Goal: Information Seeking & Learning: Learn about a topic

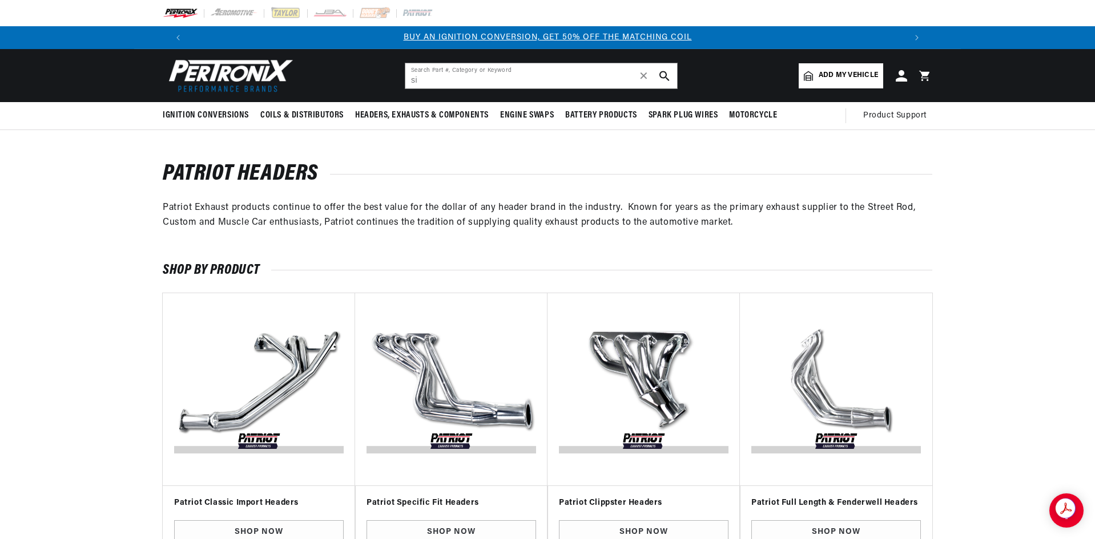
scroll to position [0, 713]
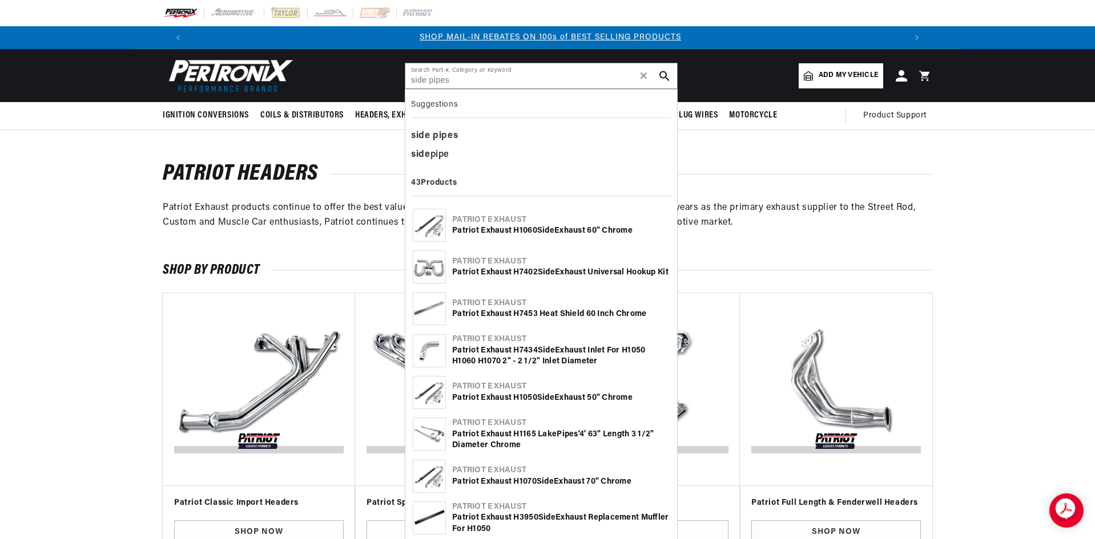
type input "side pipes"
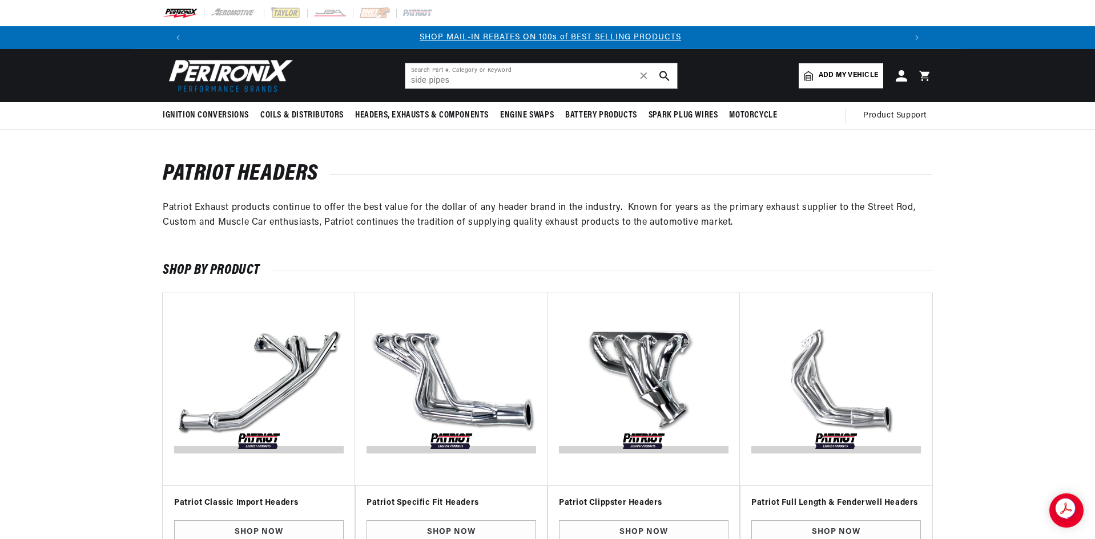
scroll to position [0, 1426]
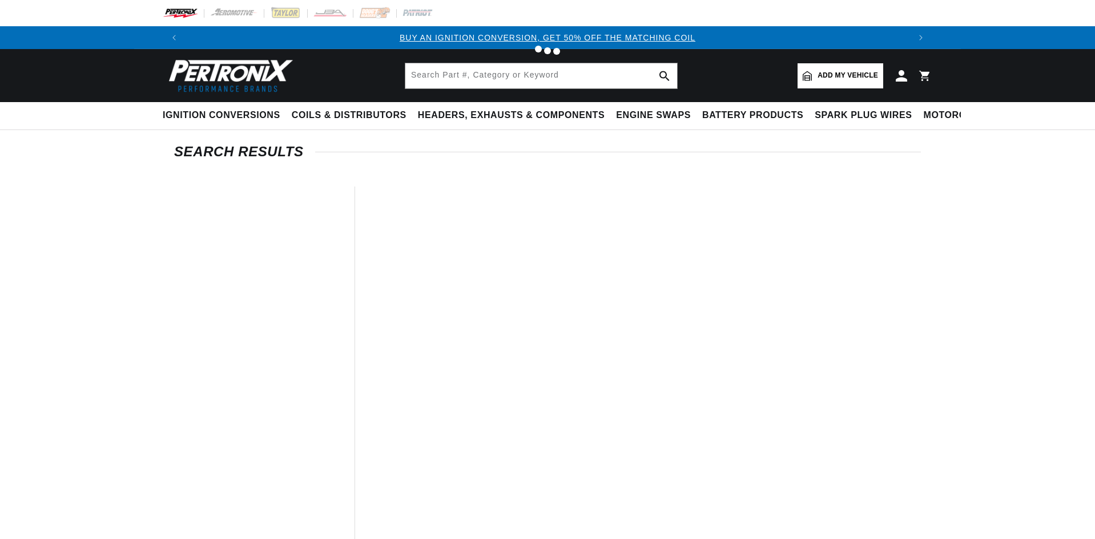
type input "side pipes"
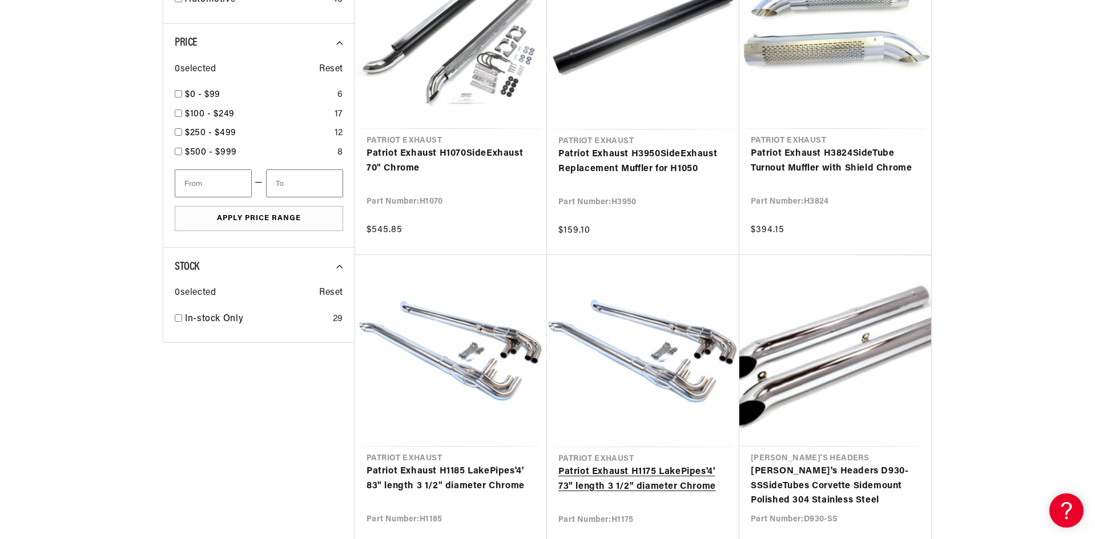
scroll to position [0, 713]
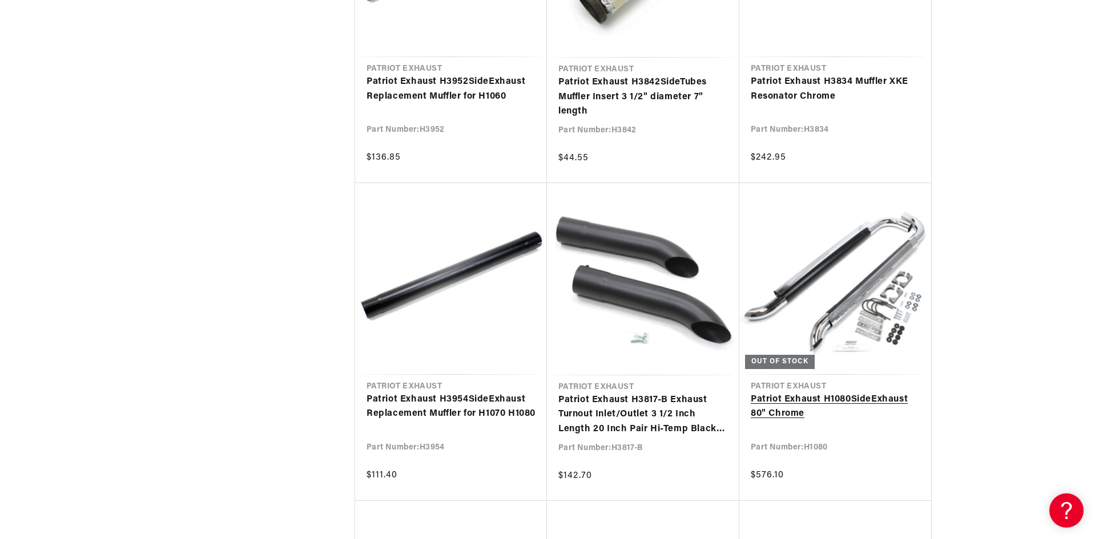
scroll to position [0, 713]
click at [796, 397] on link "Patriot Exhaust H1080 Side Exhaust 80" Chrome" at bounding box center [834, 407] width 169 height 29
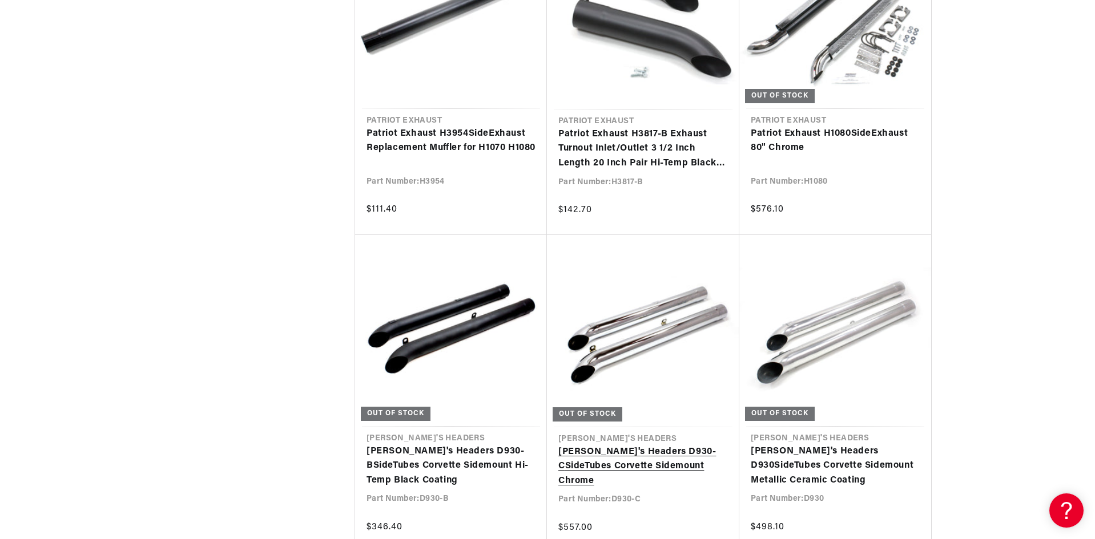
scroll to position [3196, 0]
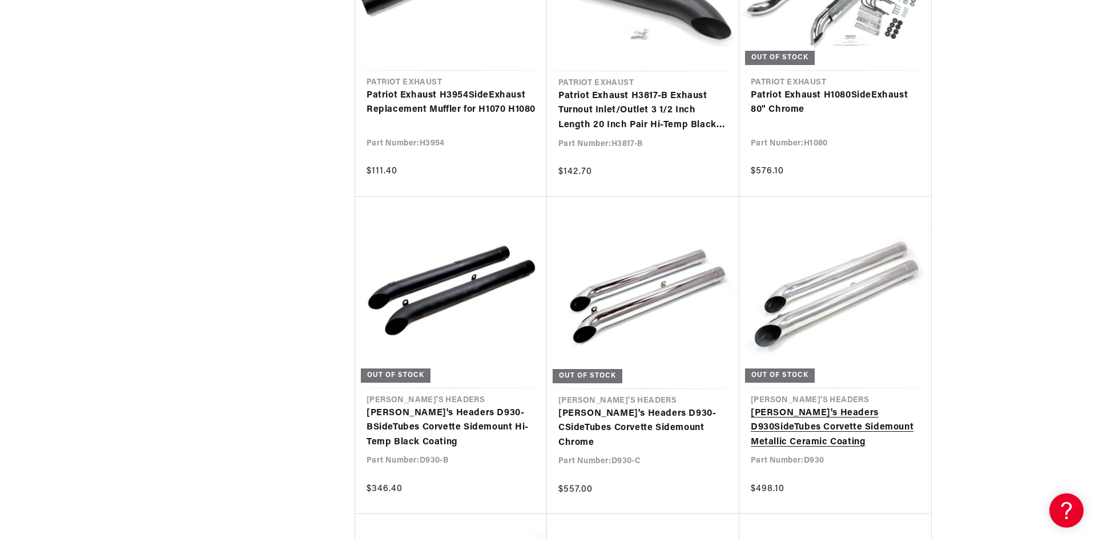
click at [822, 422] on link "Doug's Headers D930 Side Tubes Corvette Sidemount Metallic Ceramic Coating" at bounding box center [834, 428] width 169 height 44
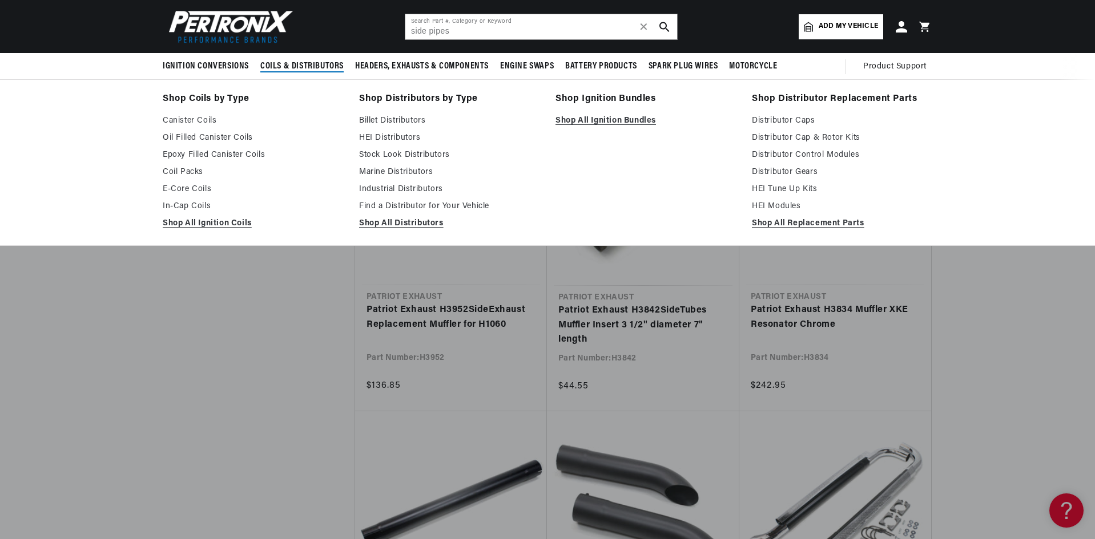
scroll to position [2397, 0]
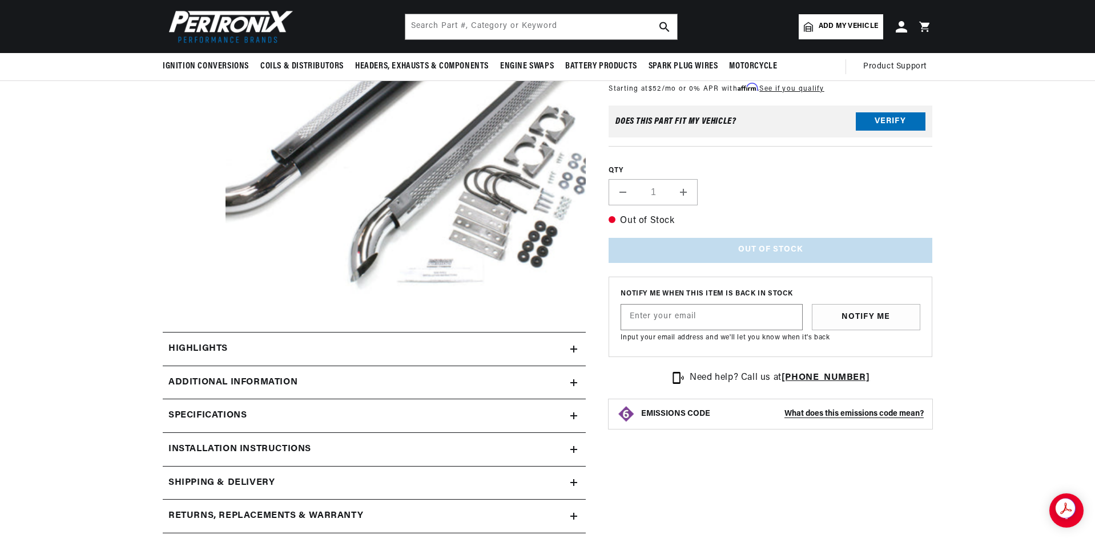
scroll to position [0, 1426]
click at [874, 119] on button "Verify" at bounding box center [890, 121] width 70 height 18
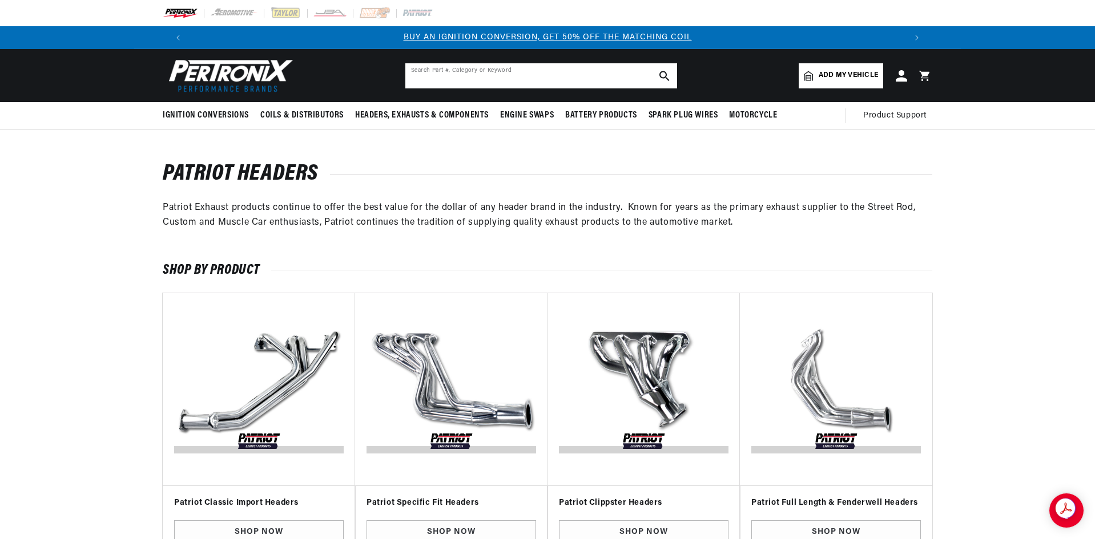
click at [471, 75] on input "text" at bounding box center [541, 75] width 272 height 25
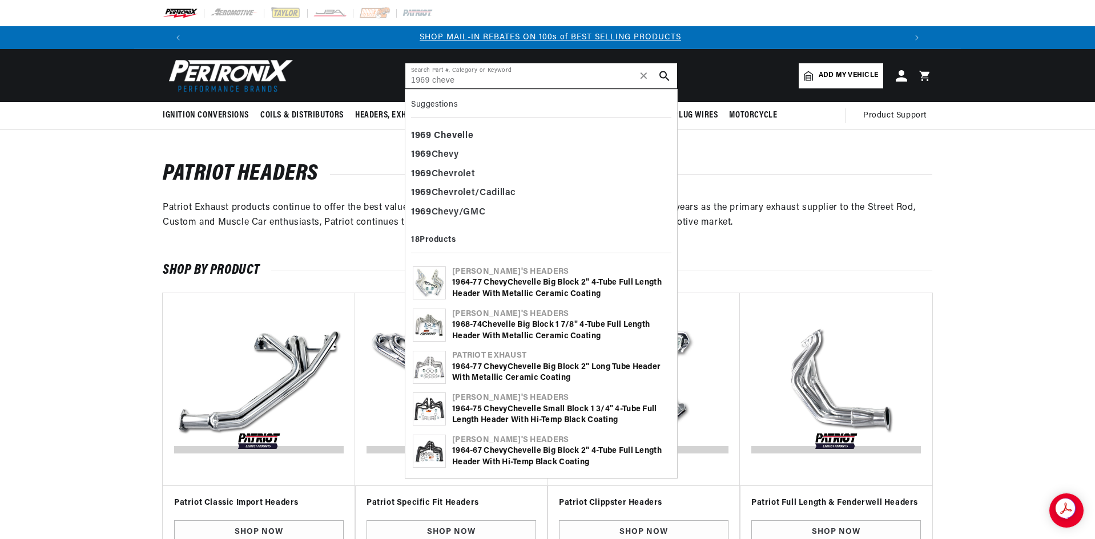
scroll to position [0, 1426]
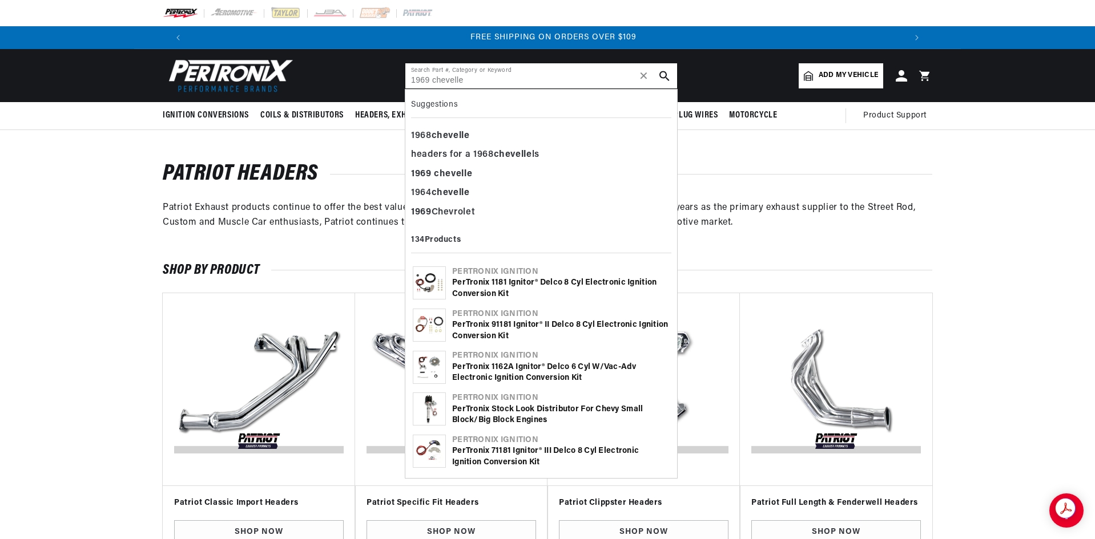
type input "1969 chevelle"
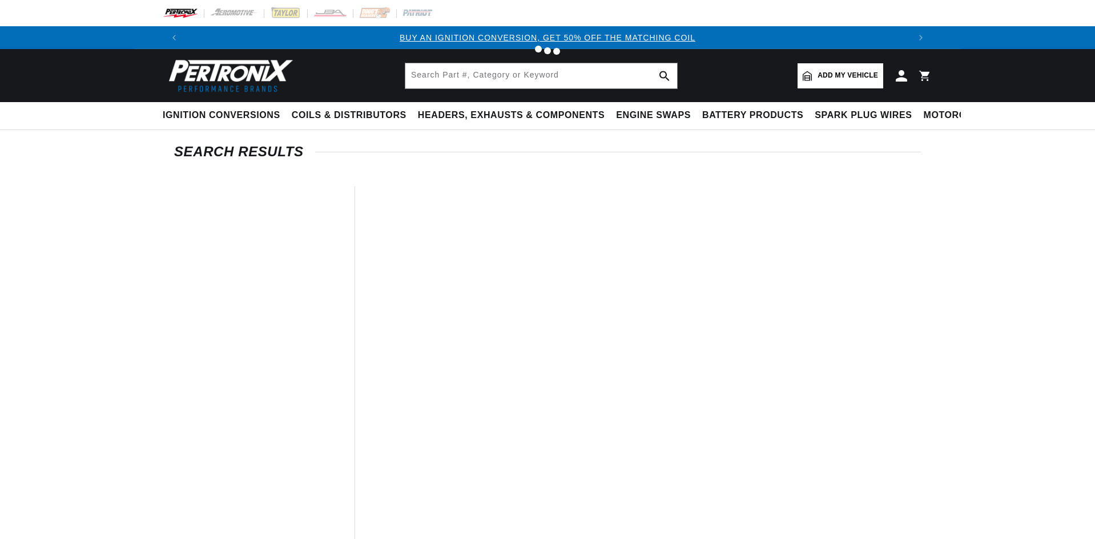
type input "1969 chevelle"
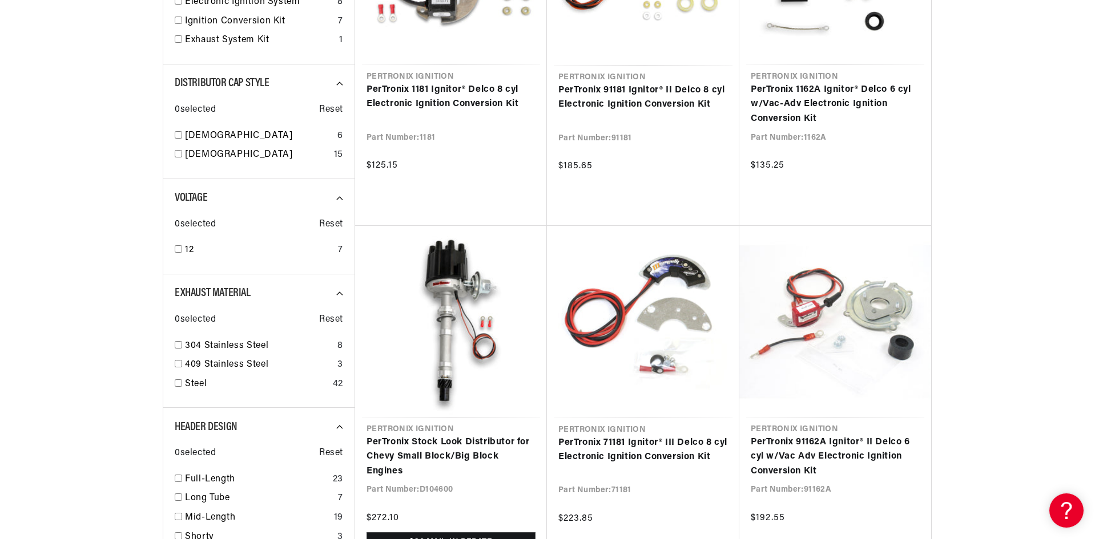
scroll to position [0, 1426]
click at [178, 344] on input "checkbox" at bounding box center [178, 344] width 7 height 7
checkbox input "false"
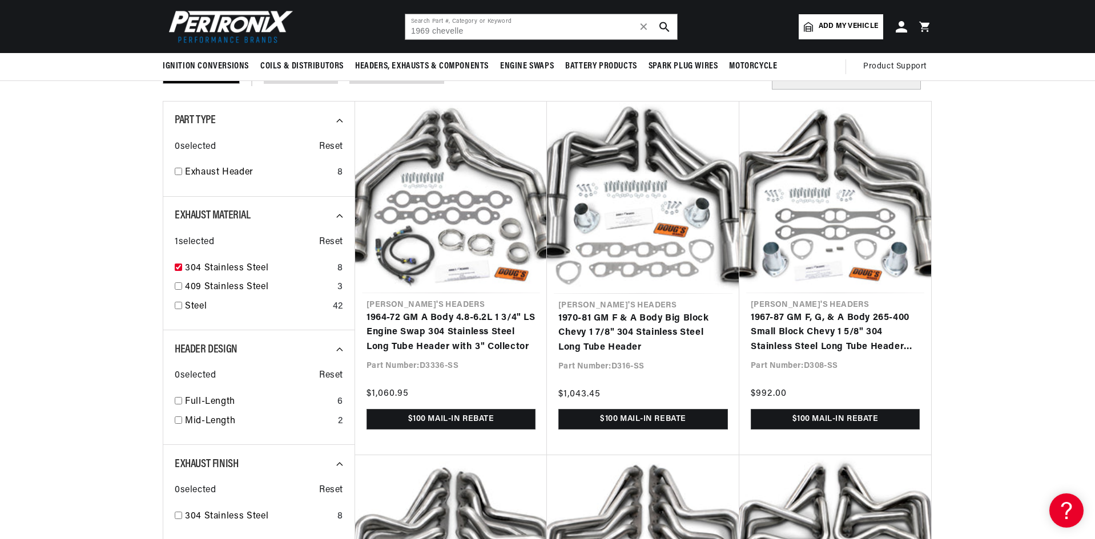
scroll to position [76, 0]
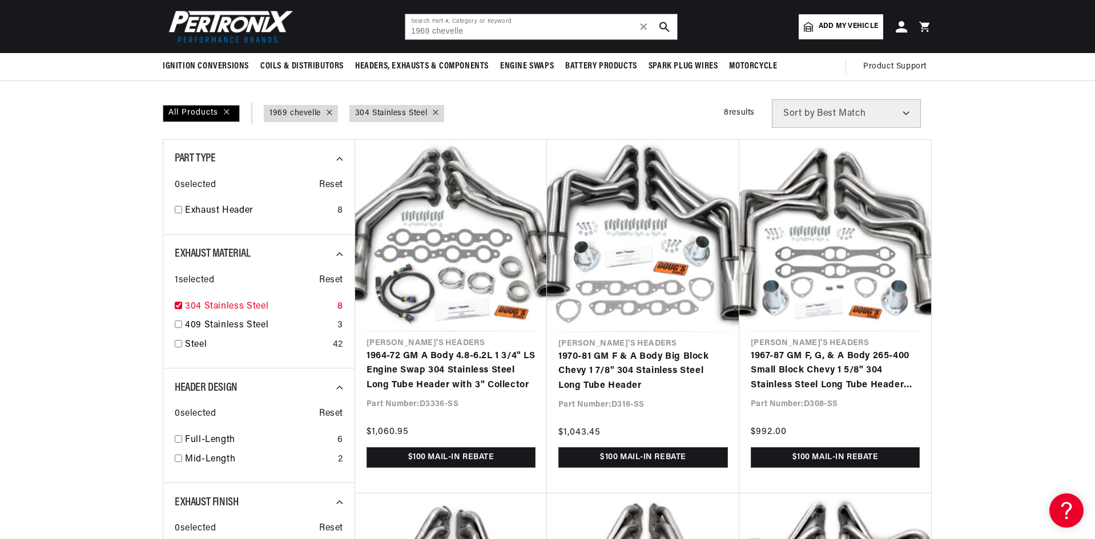
click at [179, 306] on input "checkbox" at bounding box center [178, 305] width 7 height 7
checkbox input "true"
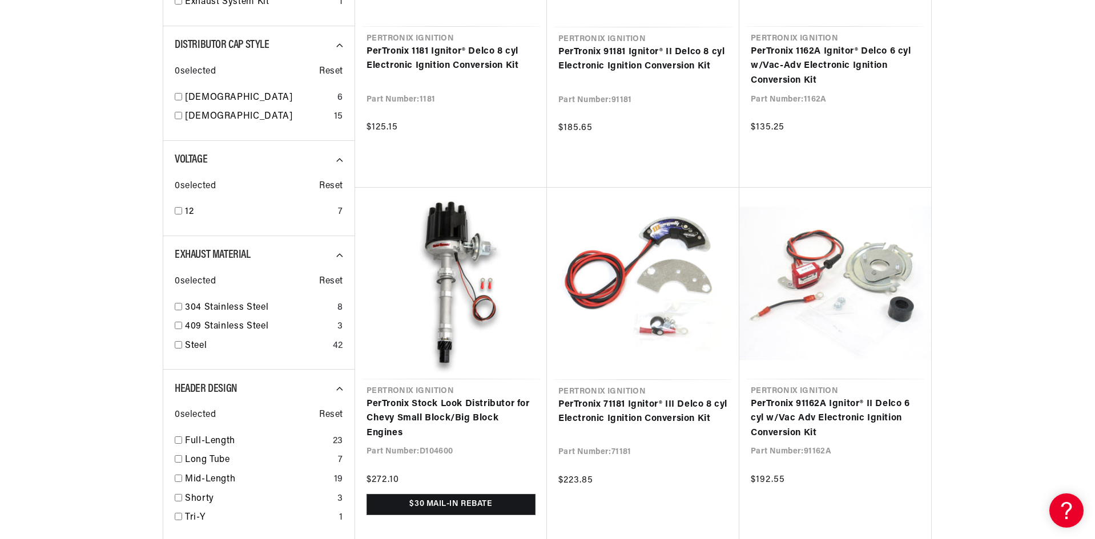
scroll to position [418, 0]
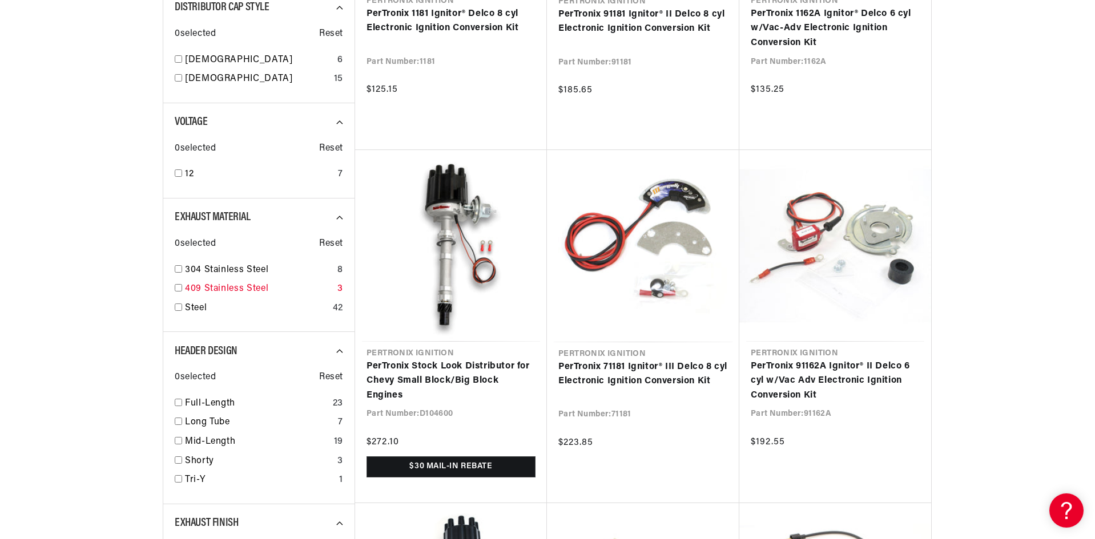
click at [176, 286] on input "checkbox" at bounding box center [178, 287] width 7 height 7
checkbox input "false"
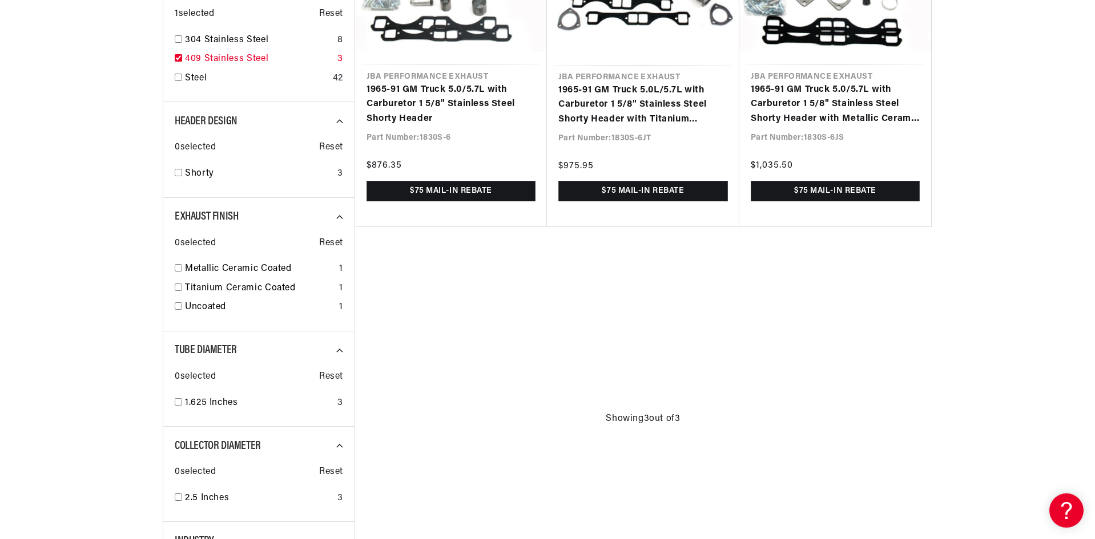
click at [180, 56] on input "checkbox" at bounding box center [178, 57] width 7 height 7
checkbox input "true"
